Goal: Find specific page/section: Find specific page/section

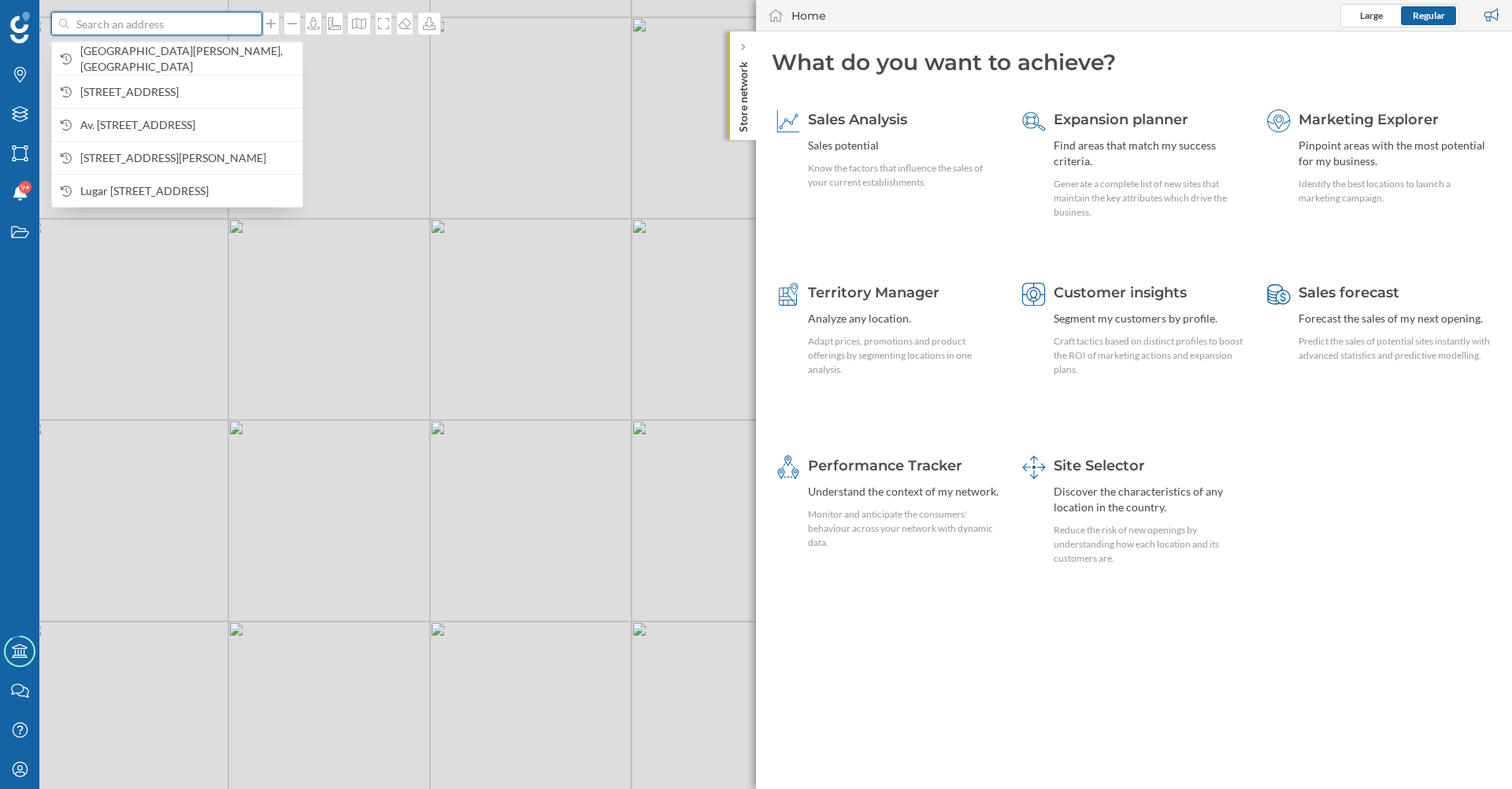
click at [146, 32] on input at bounding box center [157, 24] width 176 height 24
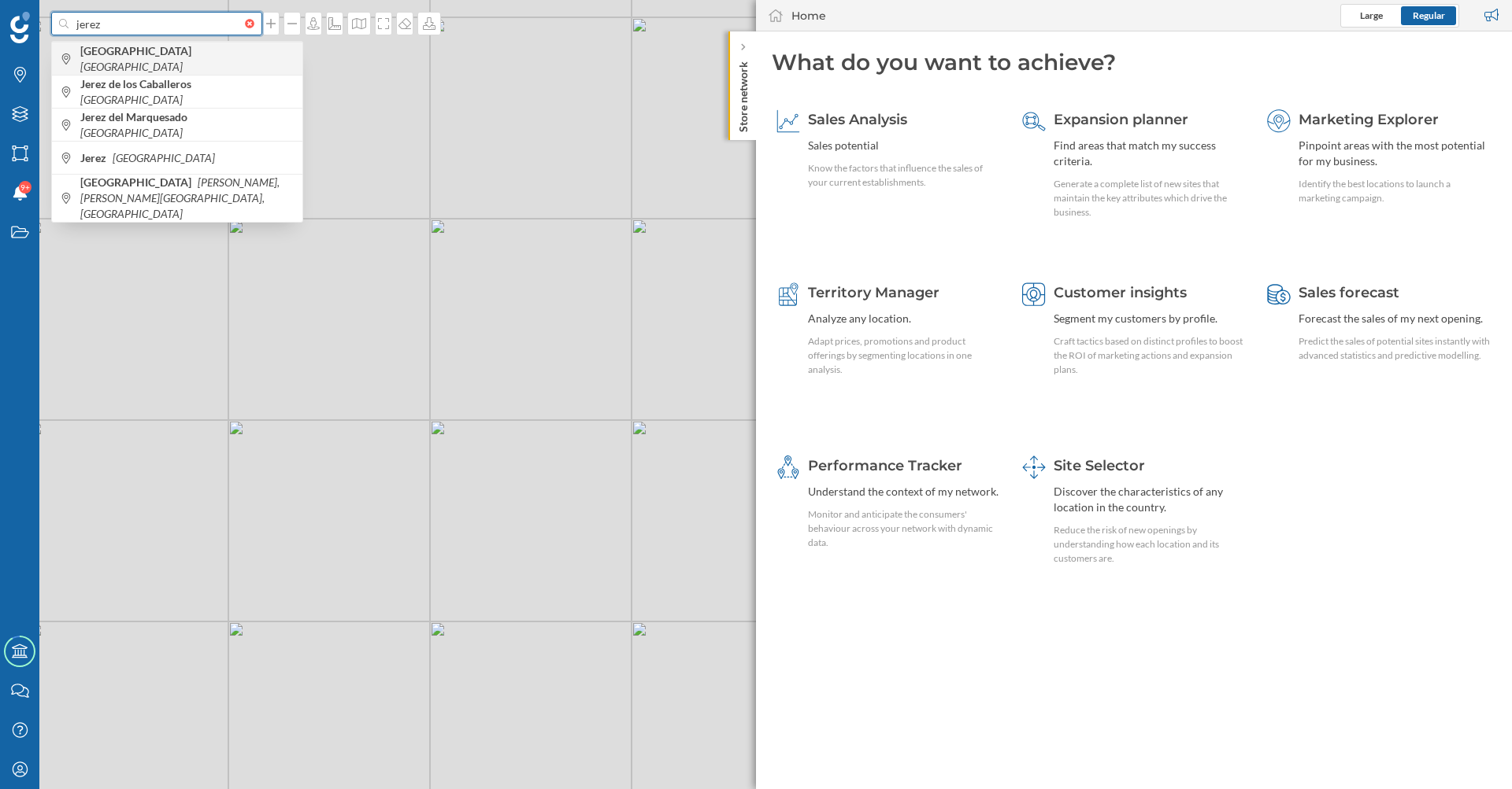
type input "jerez"
click at [177, 56] on b "[GEOGRAPHIC_DATA]" at bounding box center [138, 50] width 115 height 14
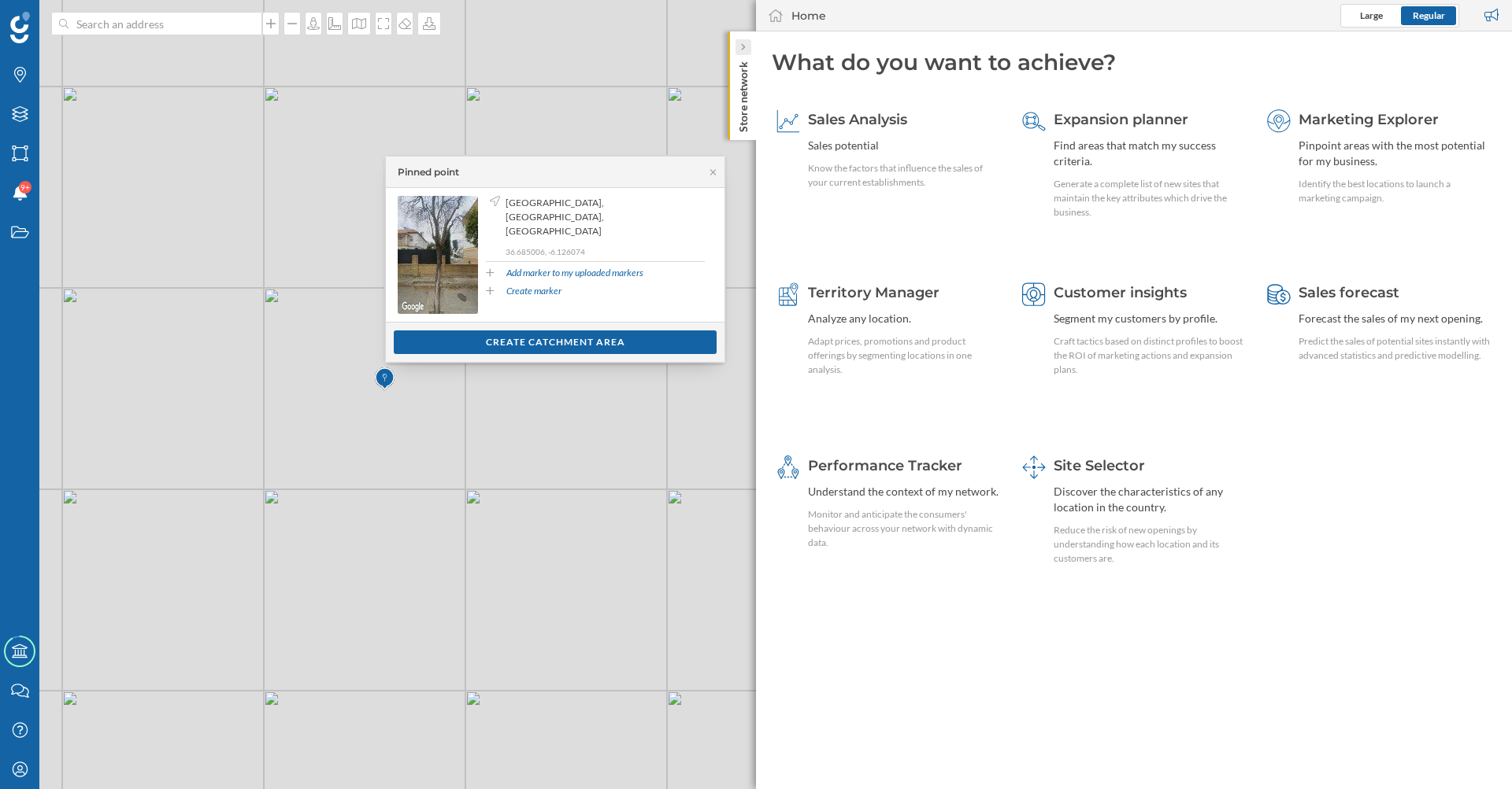
click at [739, 53] on div at bounding box center [743, 47] width 15 height 15
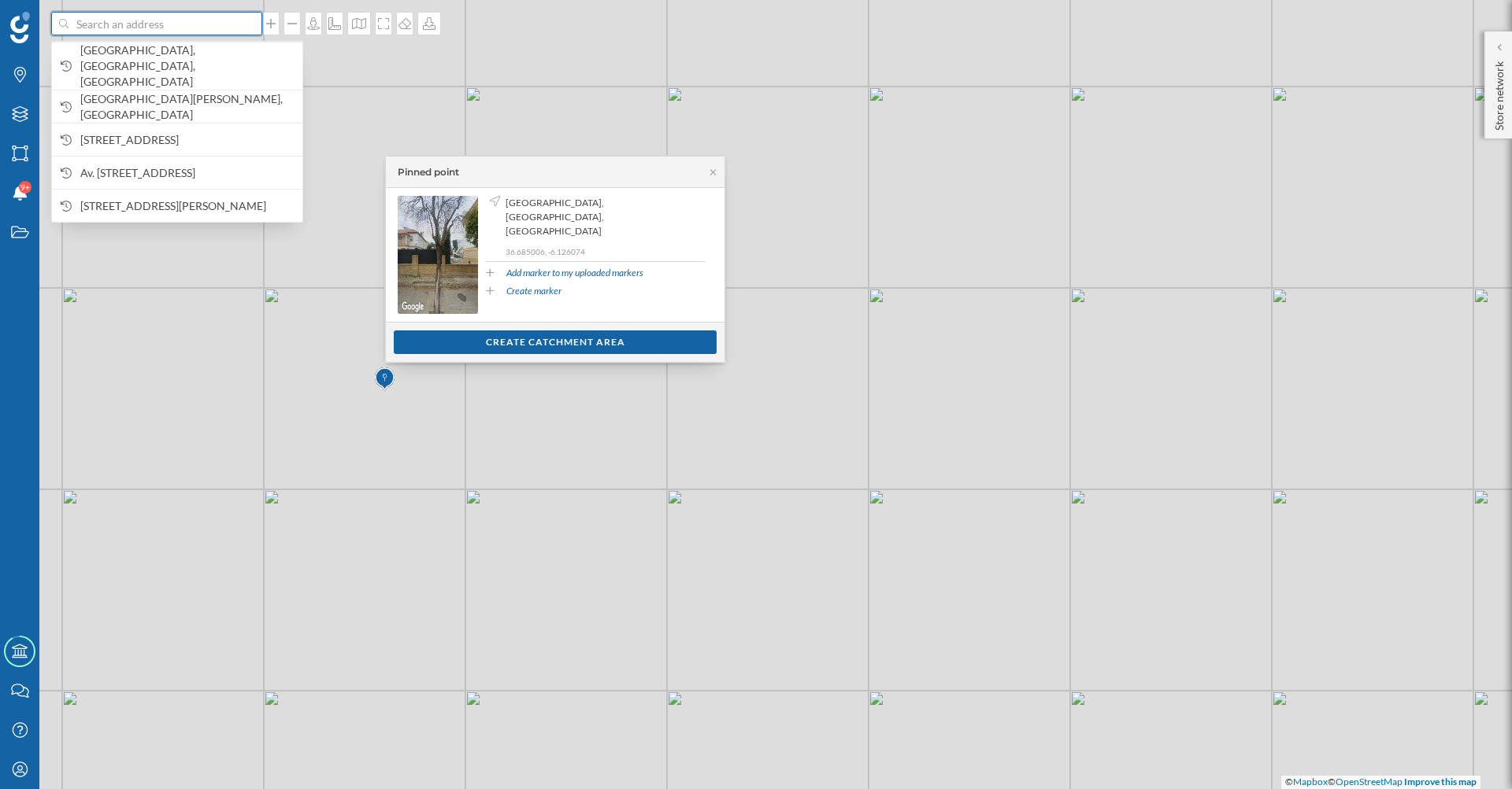
click at [216, 26] on input at bounding box center [157, 24] width 176 height 24
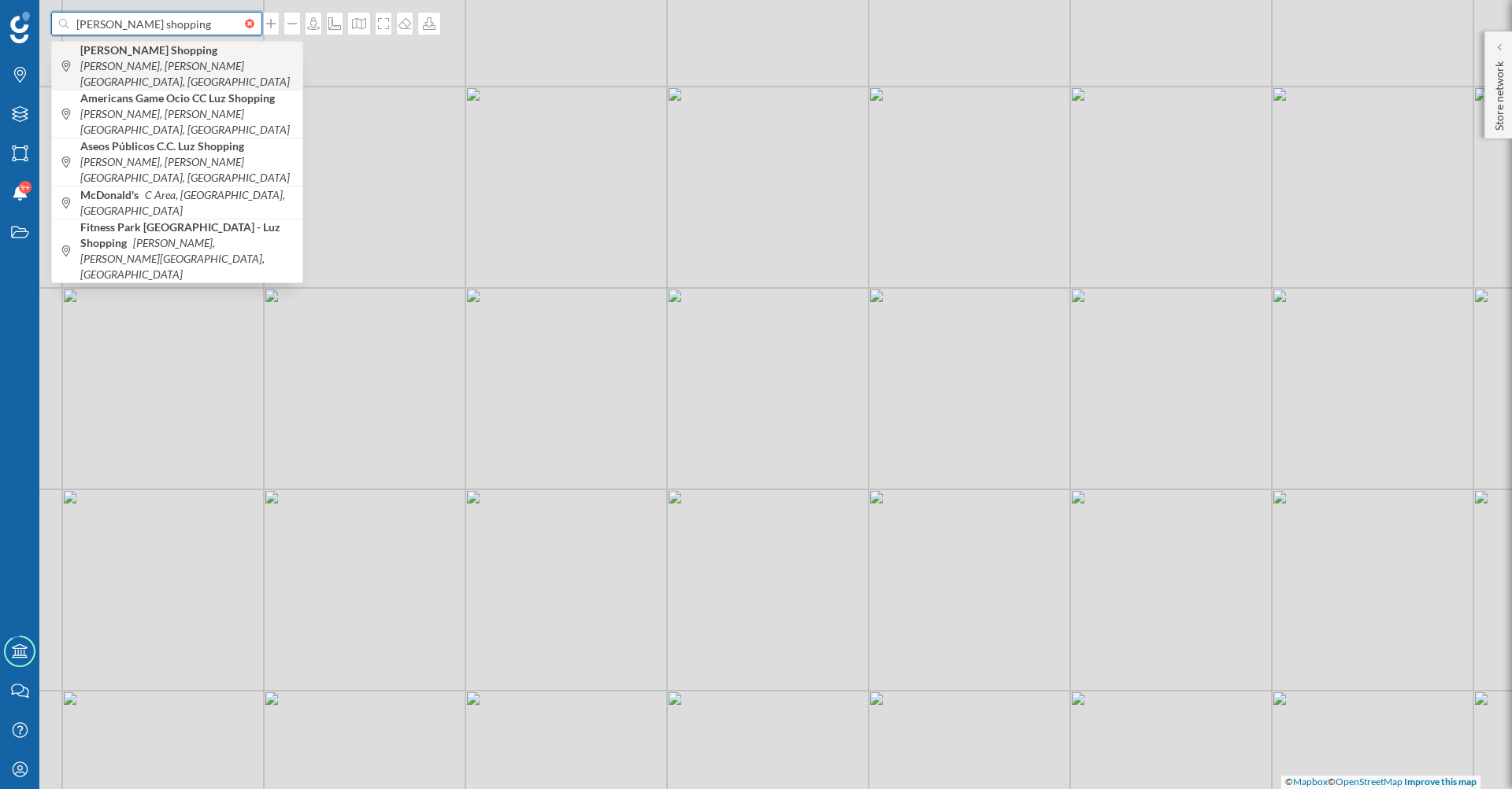
type input "[PERSON_NAME] shopping"
click at [205, 59] on icon "[PERSON_NAME], [PERSON_NAME][GEOGRAPHIC_DATA], [GEOGRAPHIC_DATA]" at bounding box center [185, 74] width 210 height 29
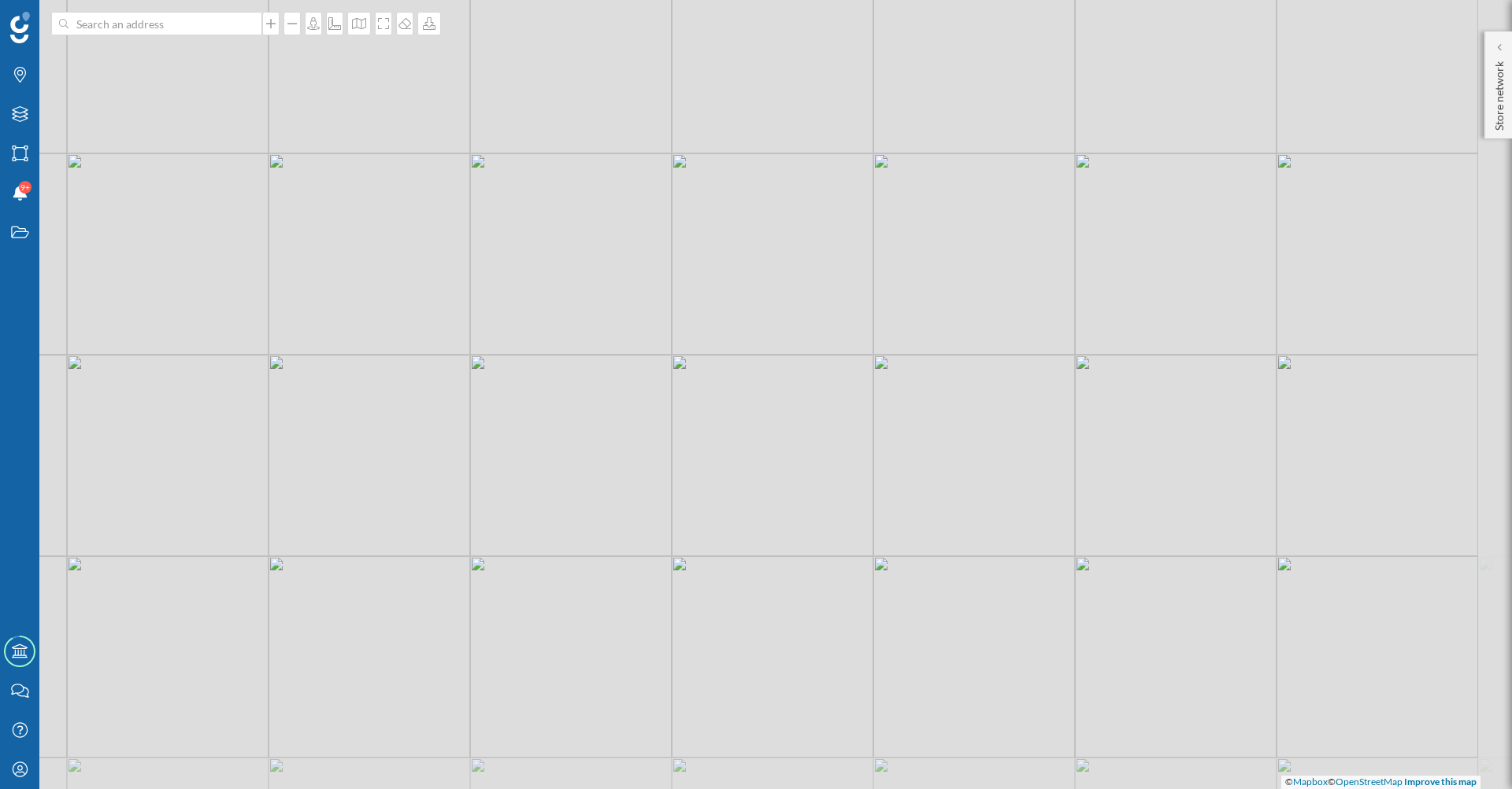
drag, startPoint x: 664, startPoint y: 577, endPoint x: 530, endPoint y: 406, distance: 217.2
click at [530, 406] on div "© Mapbox © OpenStreetMap Improve this map" at bounding box center [756, 394] width 1512 height 789
click at [21, 148] on icon at bounding box center [20, 153] width 15 height 15
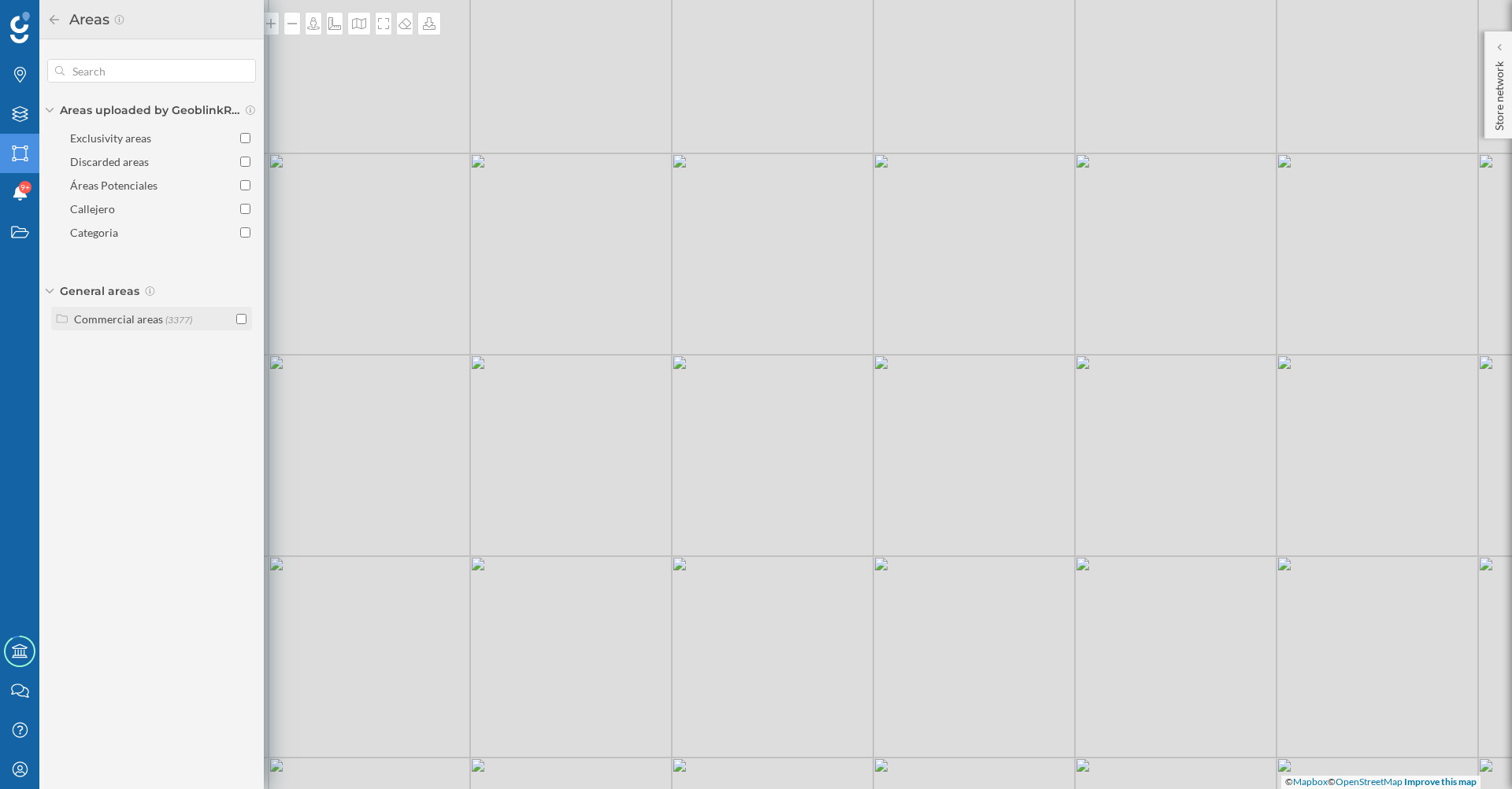
click at [119, 324] on div "Commercial areas" at bounding box center [118, 319] width 89 height 14
click at [241, 378] on input "checkbox" at bounding box center [241, 374] width 10 height 10
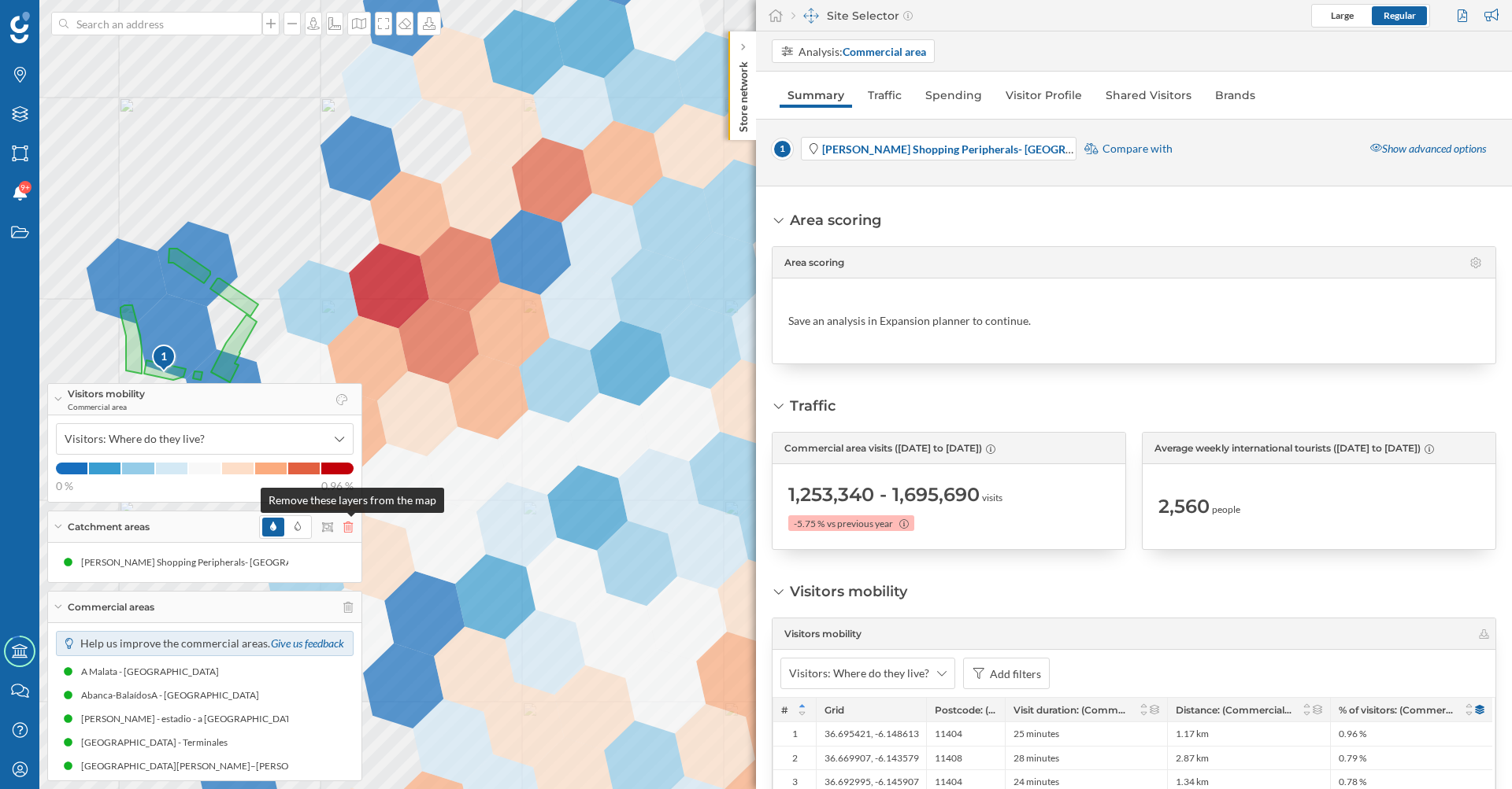
click at [349, 529] on icon at bounding box center [348, 527] width 9 height 11
click at [352, 531] on icon at bounding box center [348, 527] width 9 height 11
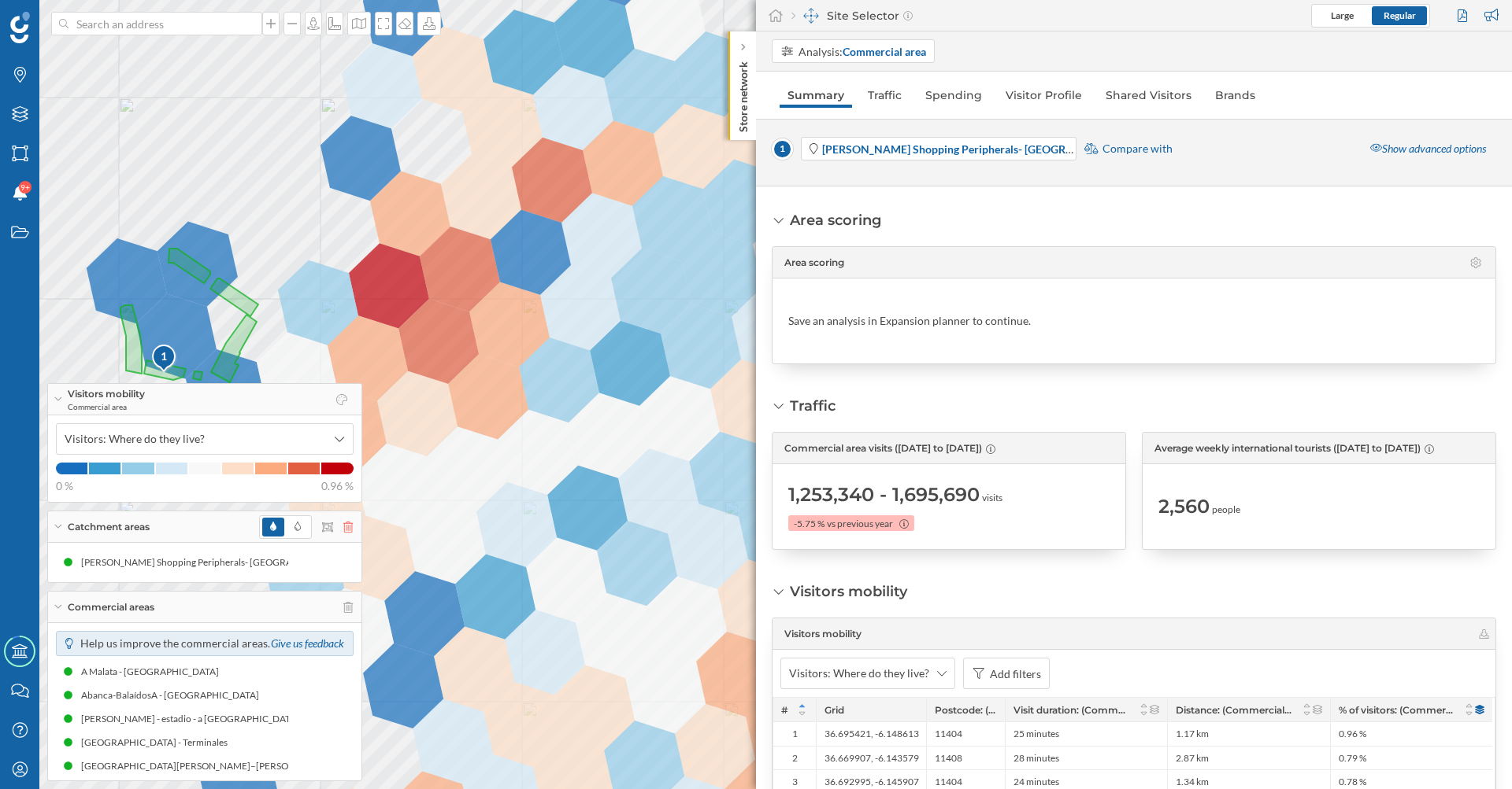
click at [352, 531] on icon at bounding box center [348, 527] width 9 height 11
click at [408, 24] on icon at bounding box center [404, 23] width 15 height 13
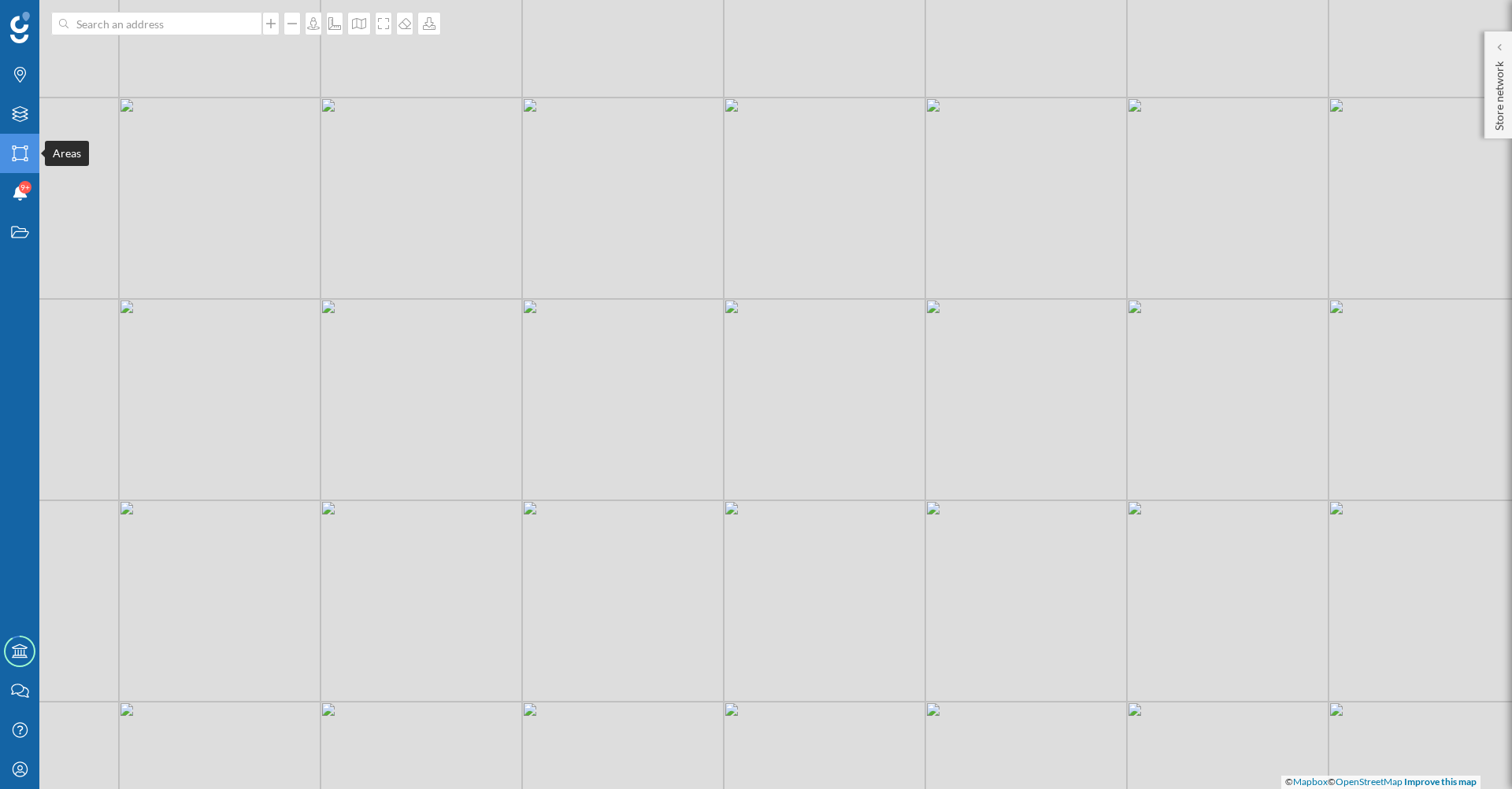
click at [25, 149] on icon at bounding box center [20, 153] width 15 height 15
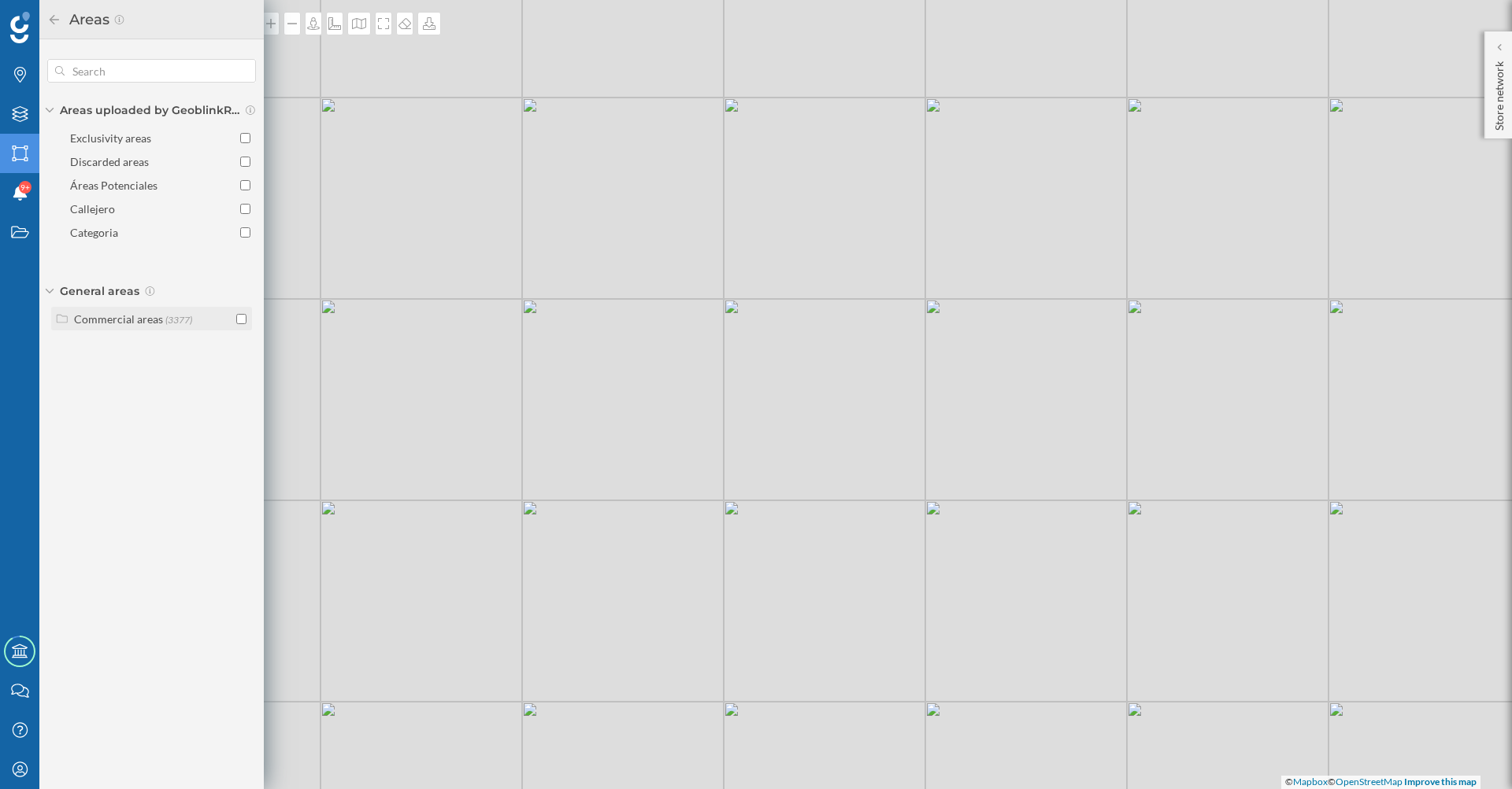
click at [120, 317] on div "Commercial areas" at bounding box center [118, 319] width 89 height 14
click at [238, 377] on input "checkbox" at bounding box center [241, 374] width 10 height 10
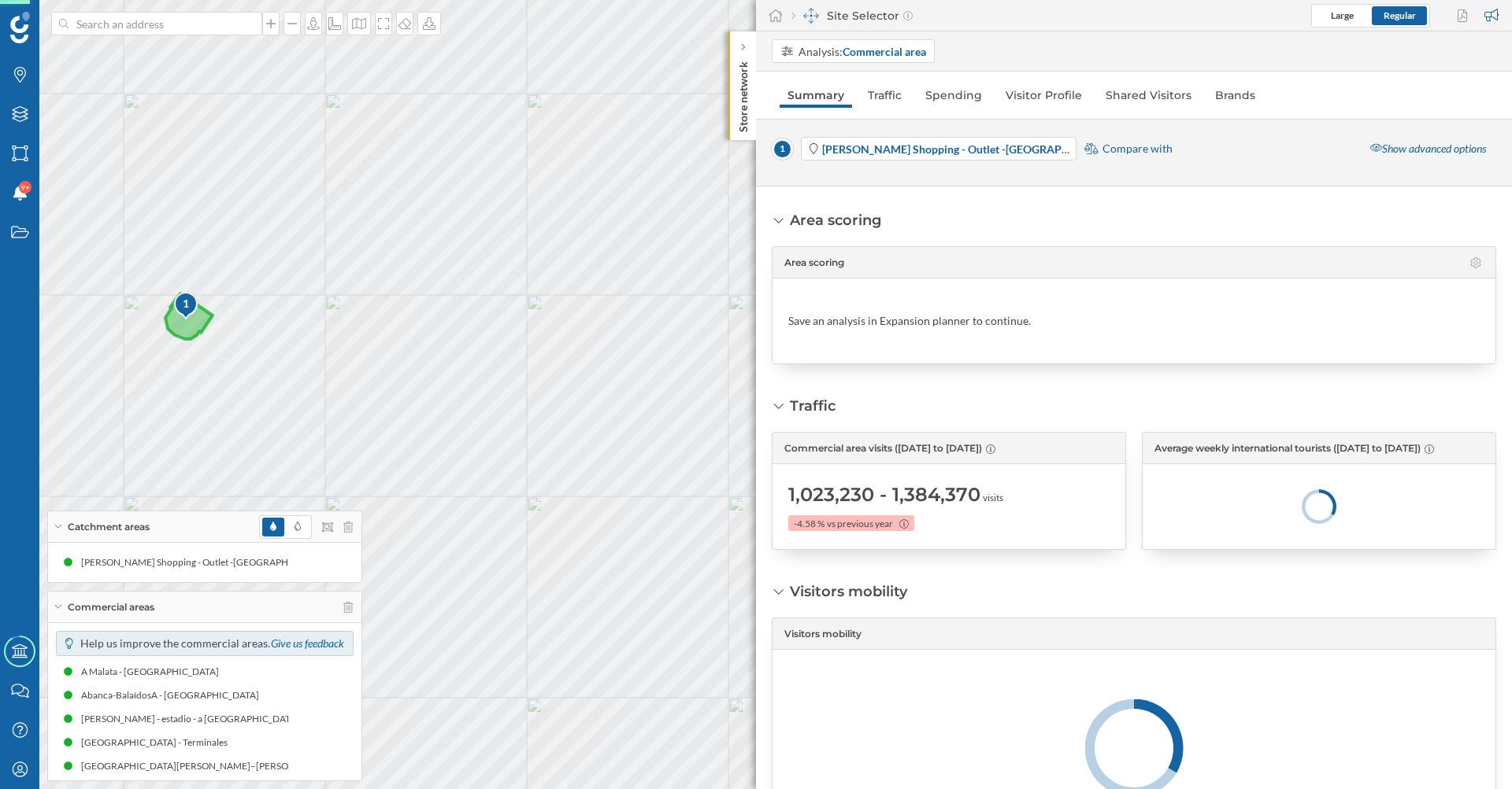
click at [189, 330] on icon at bounding box center [188, 316] width 47 height 45
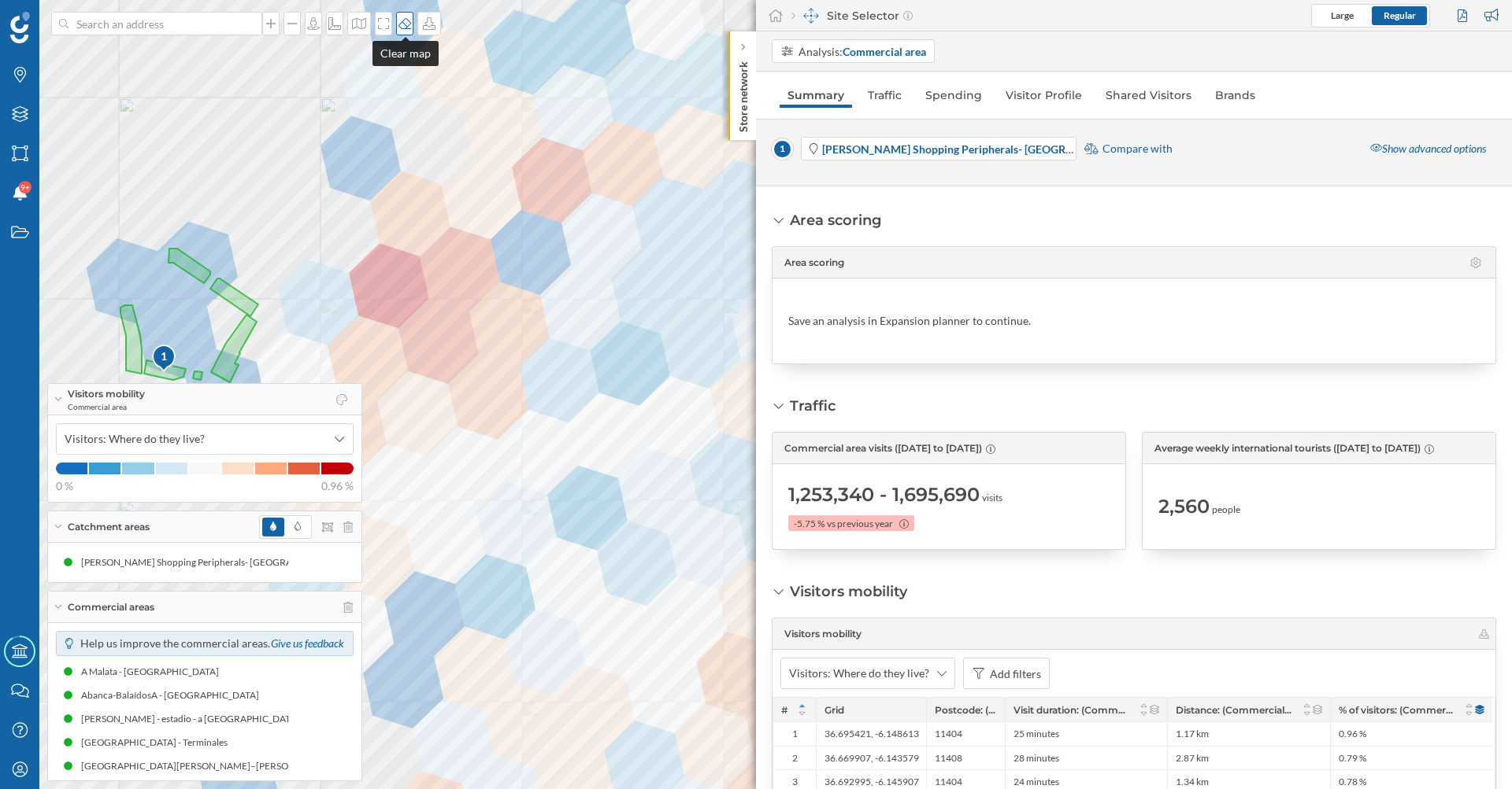
click at [408, 22] on icon at bounding box center [404, 23] width 15 height 13
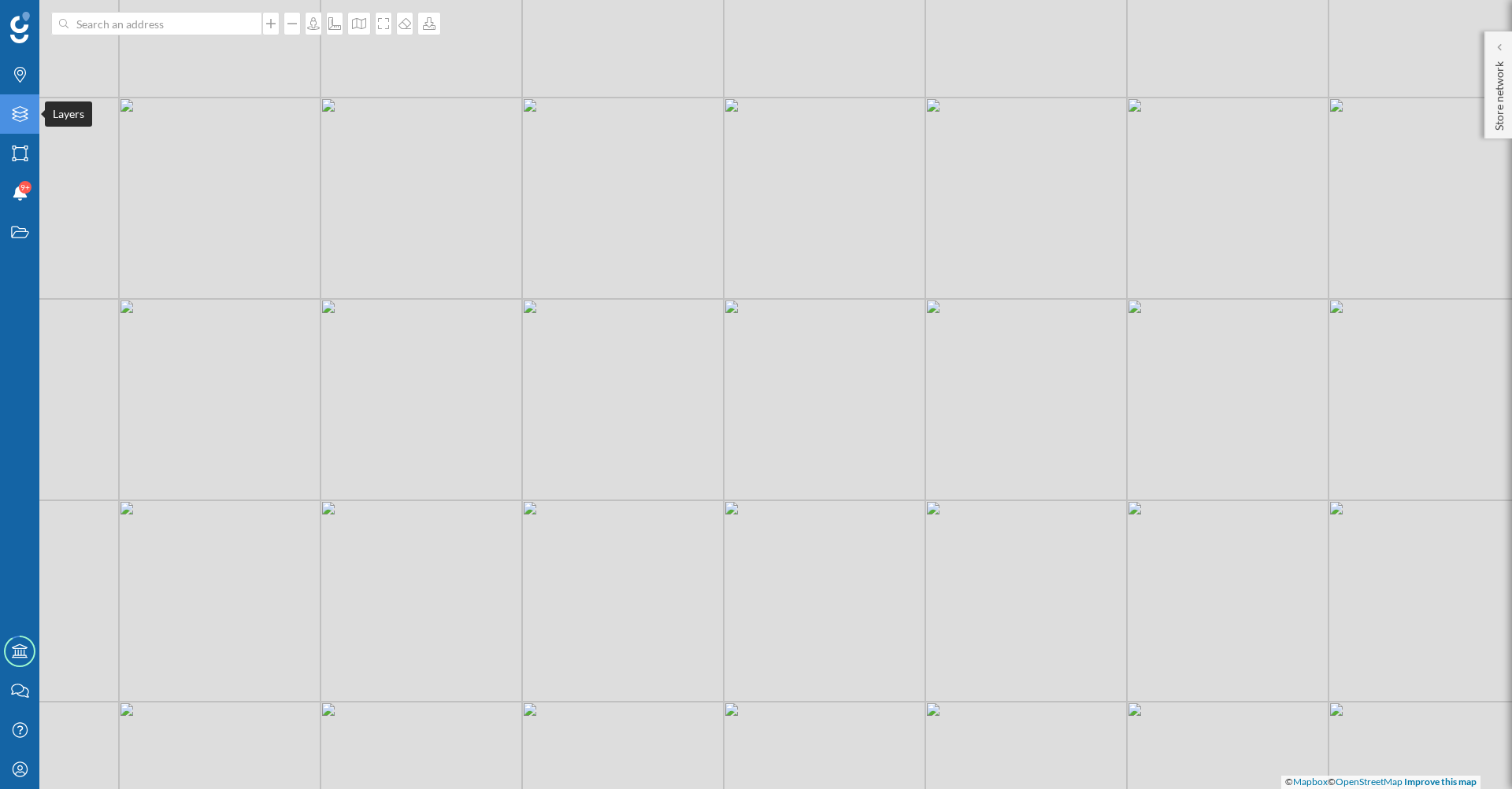
click at [25, 113] on icon at bounding box center [20, 114] width 15 height 15
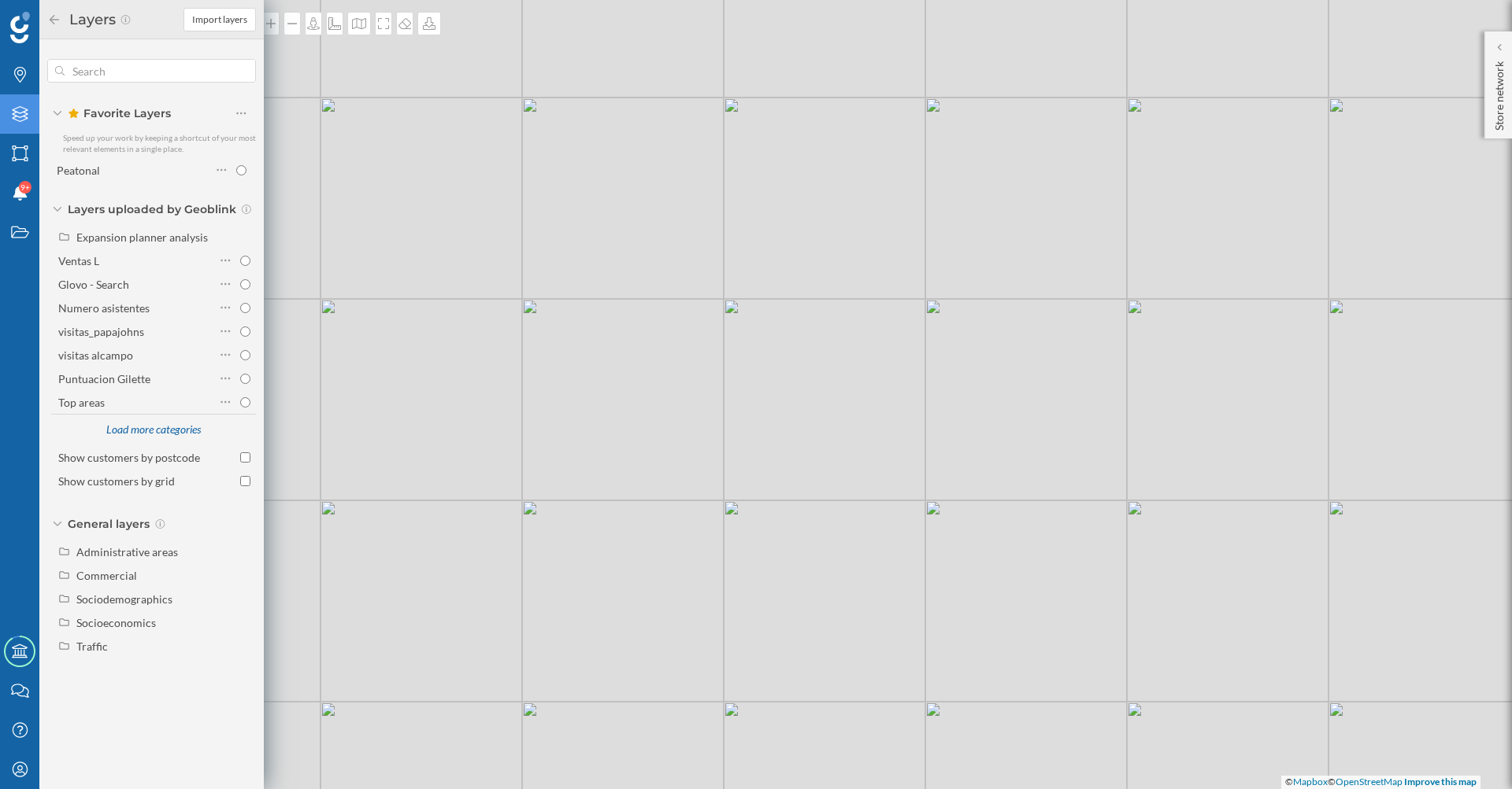
click at [25, 113] on icon at bounding box center [20, 114] width 15 height 15
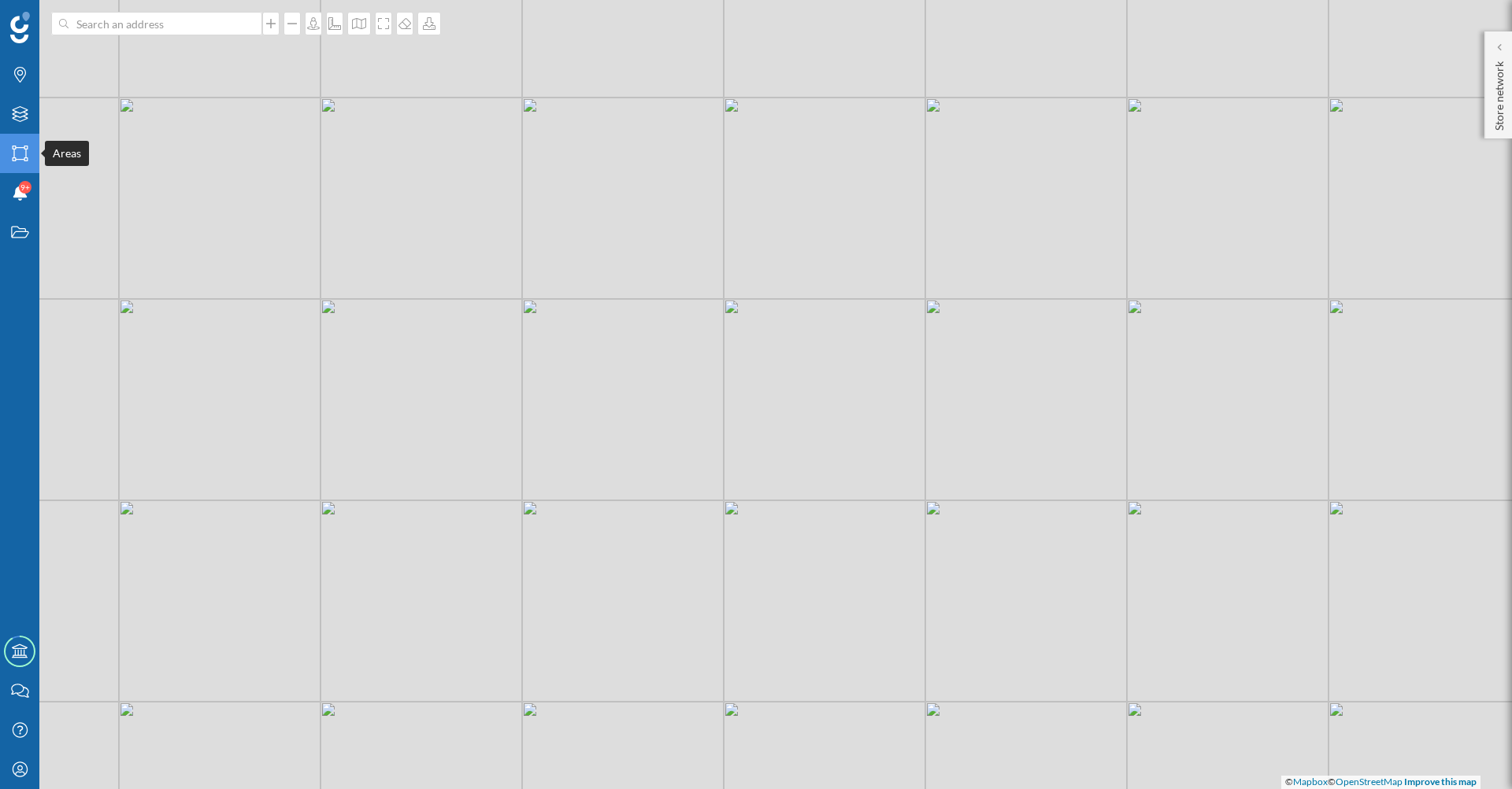
click at [18, 153] on icon "Areas" at bounding box center [20, 153] width 20 height 15
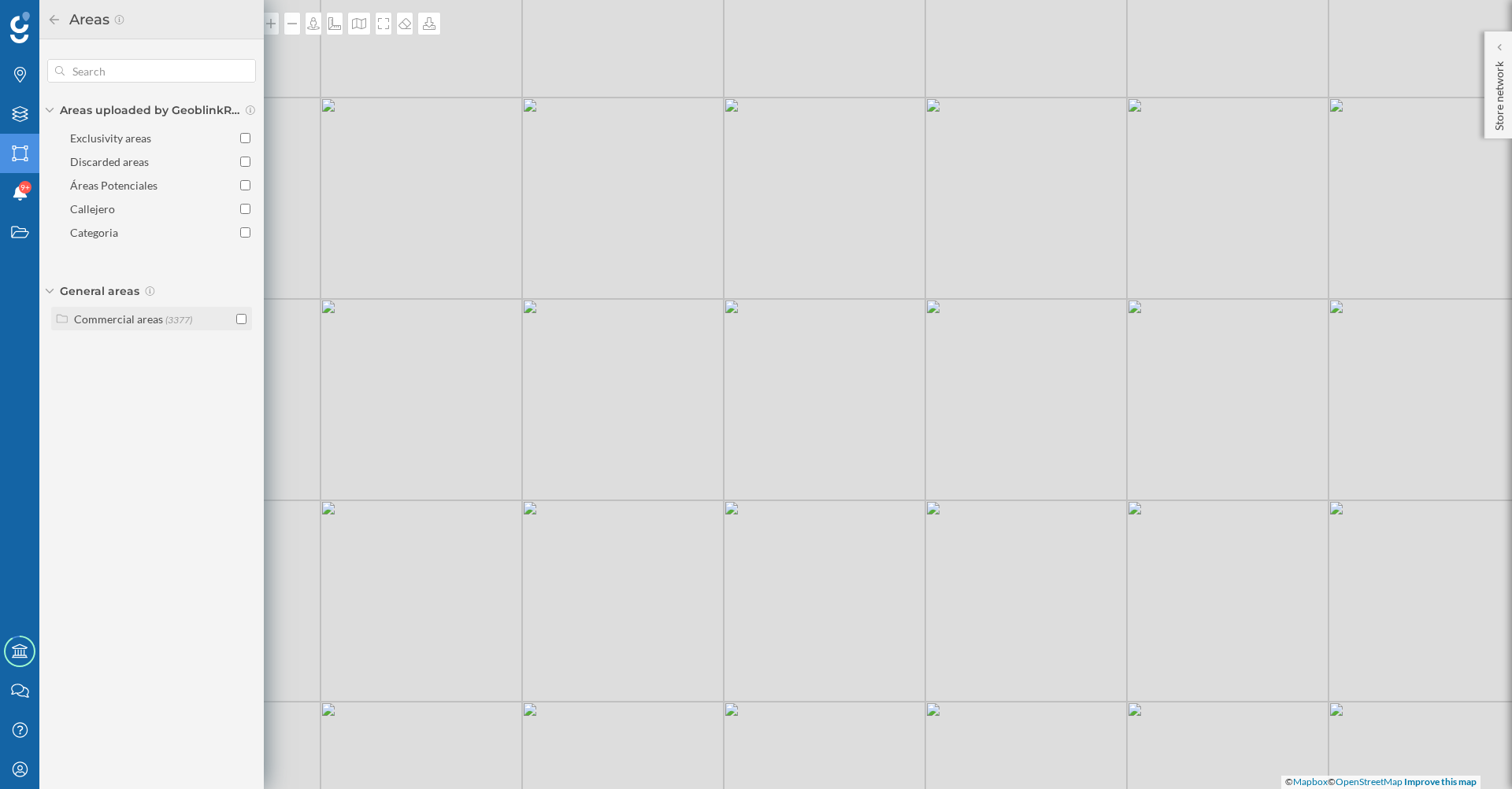
click at [130, 324] on div "Commercial areas" at bounding box center [118, 319] width 89 height 14
click at [238, 346] on input "checkbox" at bounding box center [241, 347] width 10 height 10
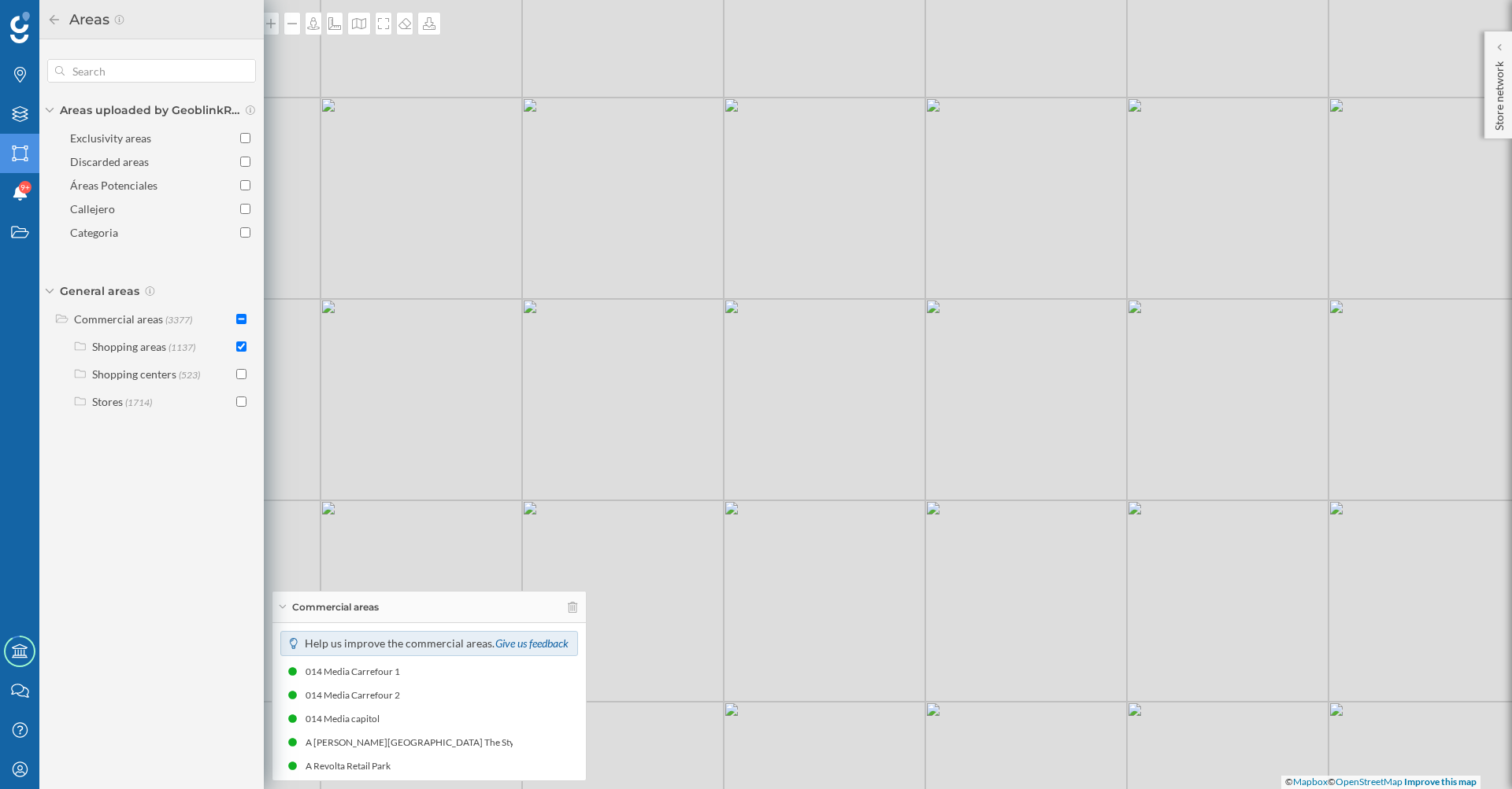
click at [315, 274] on div "© Mapbox © OpenStreetMap Improve this map" at bounding box center [756, 394] width 1512 height 789
